Goal: Transaction & Acquisition: Subscribe to service/newsletter

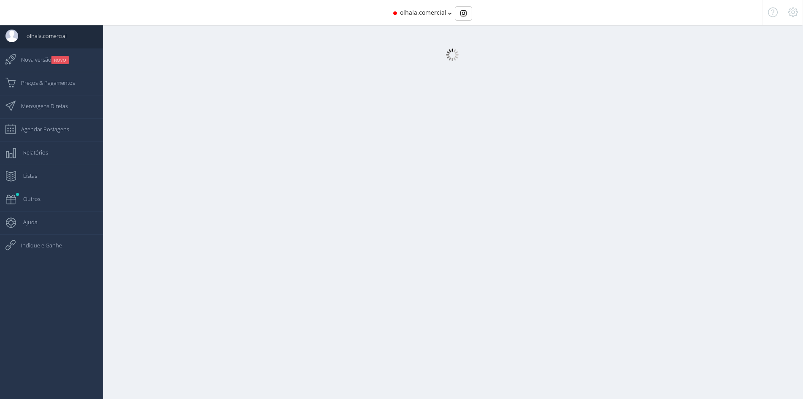
drag, startPoint x: 0, startPoint y: 0, endPoint x: 203, endPoint y: 194, distance: 281.3
click at [207, 203] on div at bounding box center [448, 203] width 711 height 407
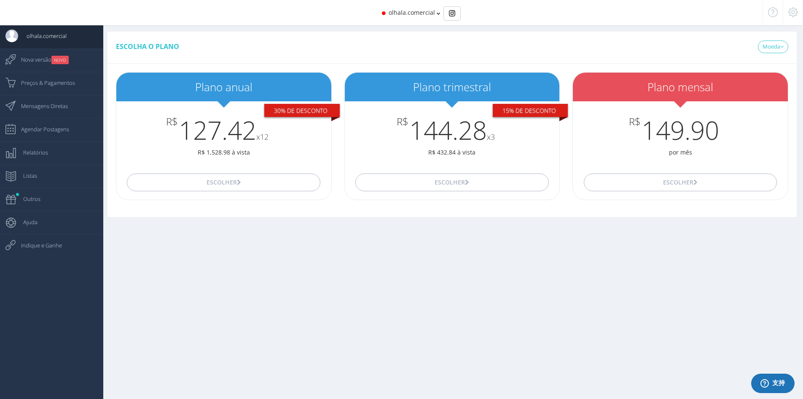
drag, startPoint x: 294, startPoint y: 77, endPoint x: 284, endPoint y: 43, distance: 35.1
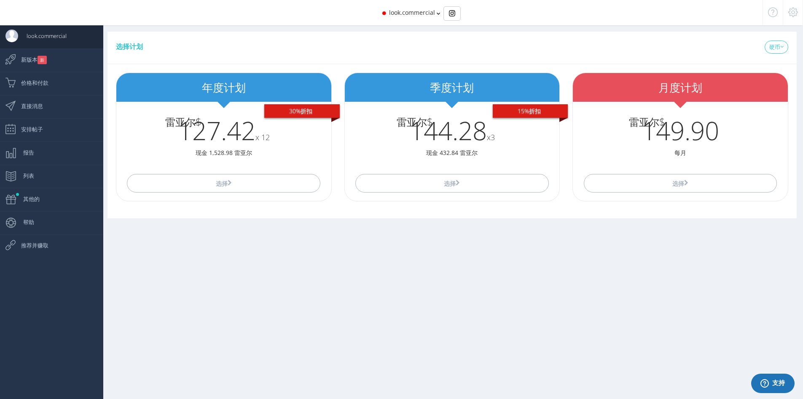
drag, startPoint x: 284, startPoint y: 43, endPoint x: 105, endPoint y: 285, distance: 301.2
click at [105, 285] on div "您将被重定向至付款页面。 点击此处进入支付页面 复制下面的 PIX 代码： 复制 PIX 代码 轮廓 价值 我们正在等待您的付款以激活该计划，付款后最多可能需…" at bounding box center [448, 203] width 711 height 407
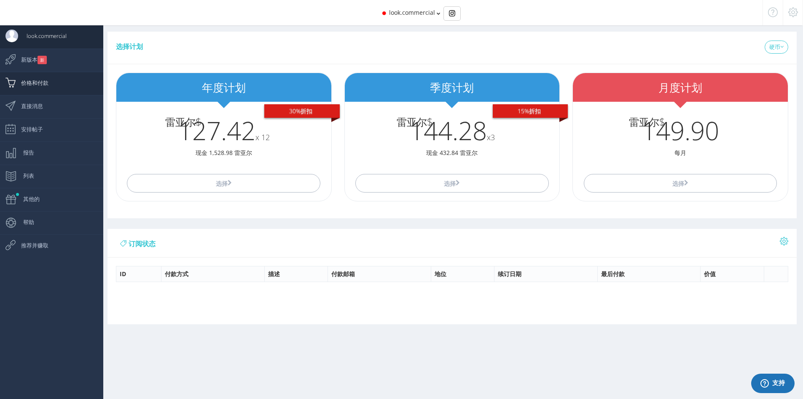
click at [69, 88] on link "价格和付款" at bounding box center [51, 83] width 103 height 23
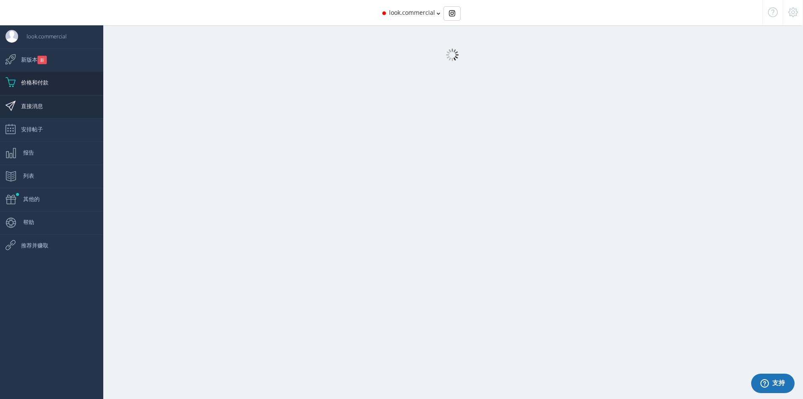
click at [67, 112] on link "直接消息" at bounding box center [51, 106] width 103 height 23
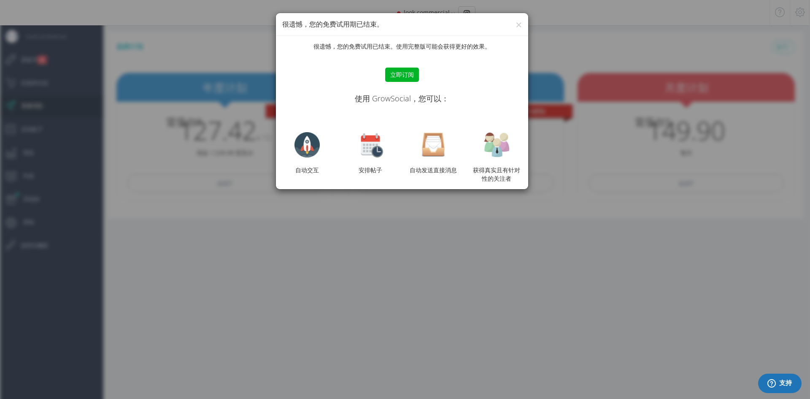
click at [513, 26] on h4 "很遗憾，您的免费试用期已结束。" at bounding box center [402, 24] width 240 height 10
click at [507, 26] on h4 "很遗憾，您的免费试用期已结束。" at bounding box center [402, 24] width 240 height 10
click at [526, 30] on div "× 很遗憾，您的免费试用期已结束。" at bounding box center [402, 24] width 252 height 23
